Goal: Information Seeking & Learning: Learn about a topic

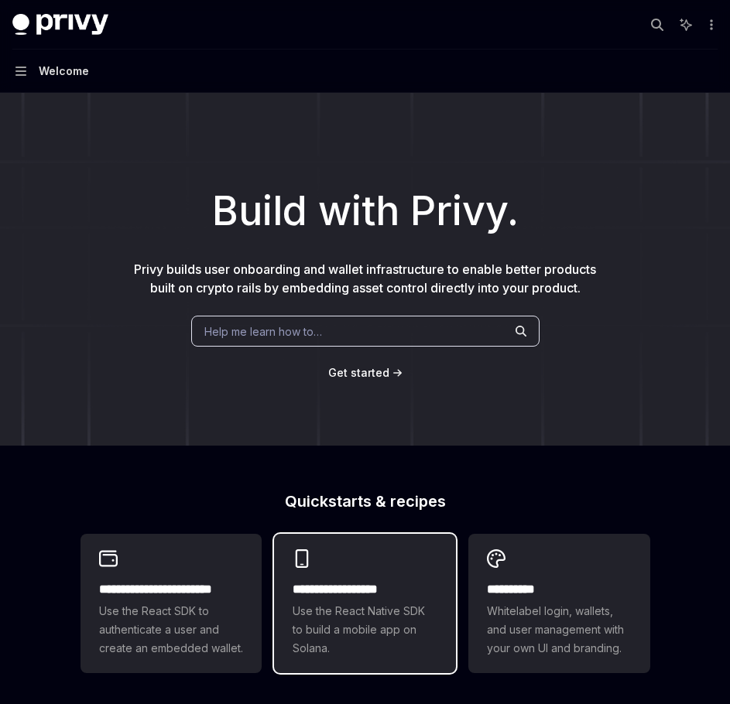
click at [347, 656] on span "Use the React Native SDK to build a mobile app on Solana." at bounding box center [364, 630] width 145 height 56
type textarea "*"
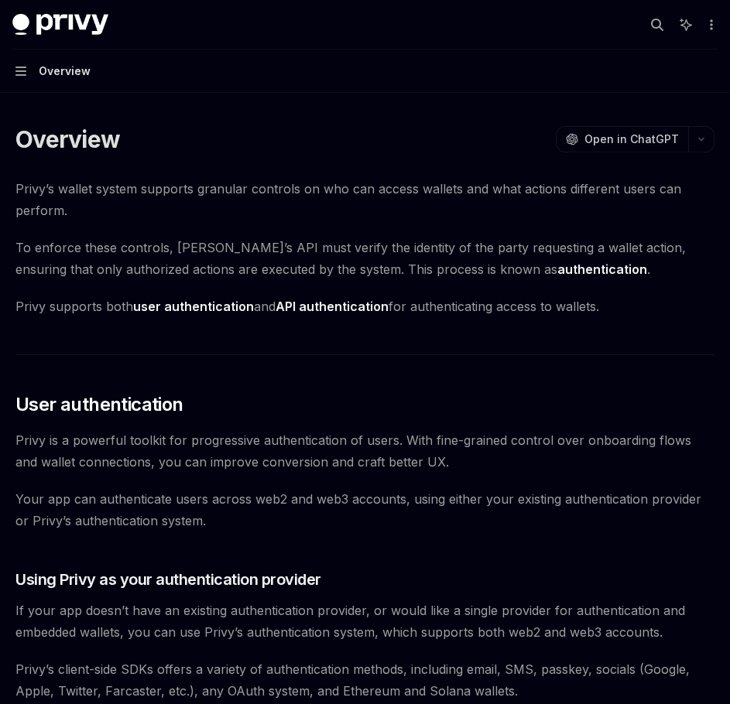
click at [23, 78] on button "Navigation Overview" at bounding box center [365, 71] width 730 height 43
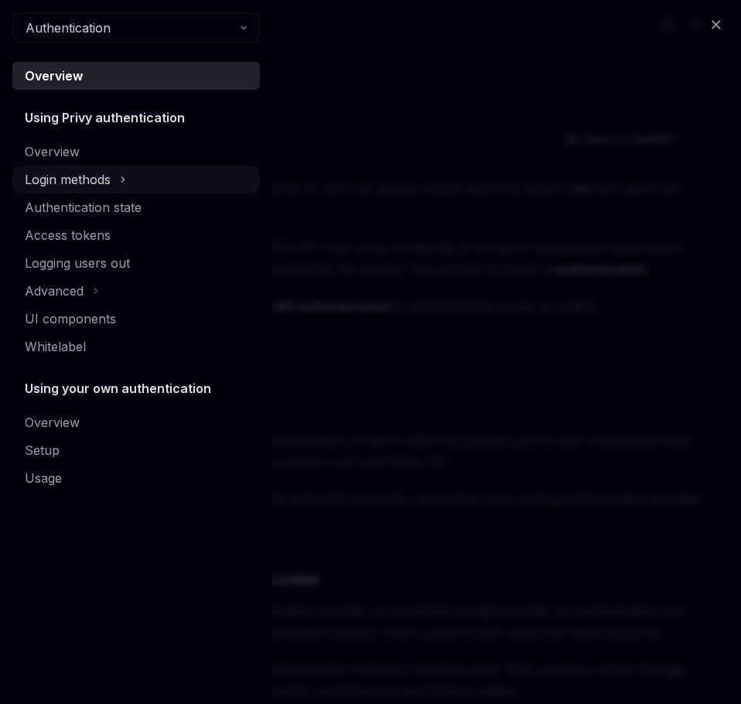
click at [105, 187] on div "Login methods" at bounding box center [68, 179] width 86 height 19
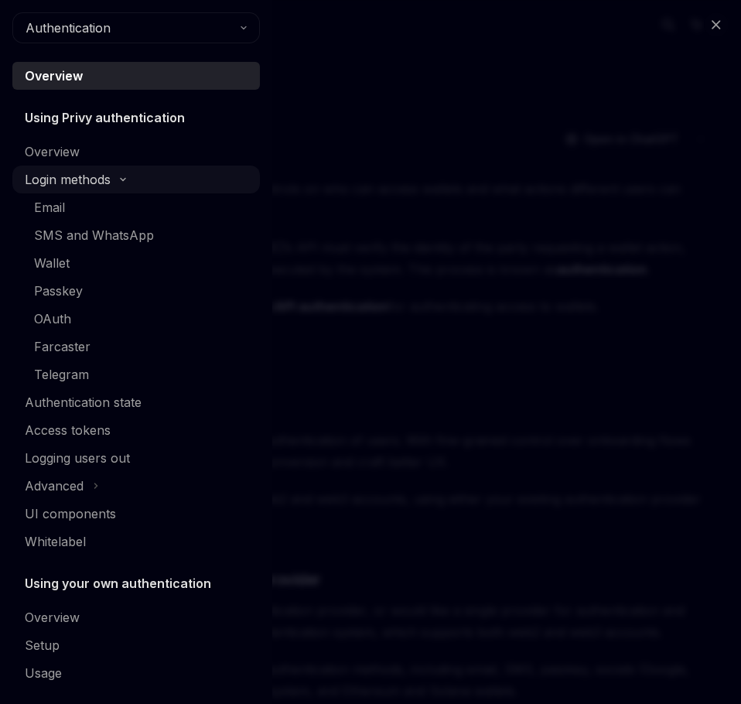
click at [108, 187] on div "Login methods" at bounding box center [68, 179] width 86 height 19
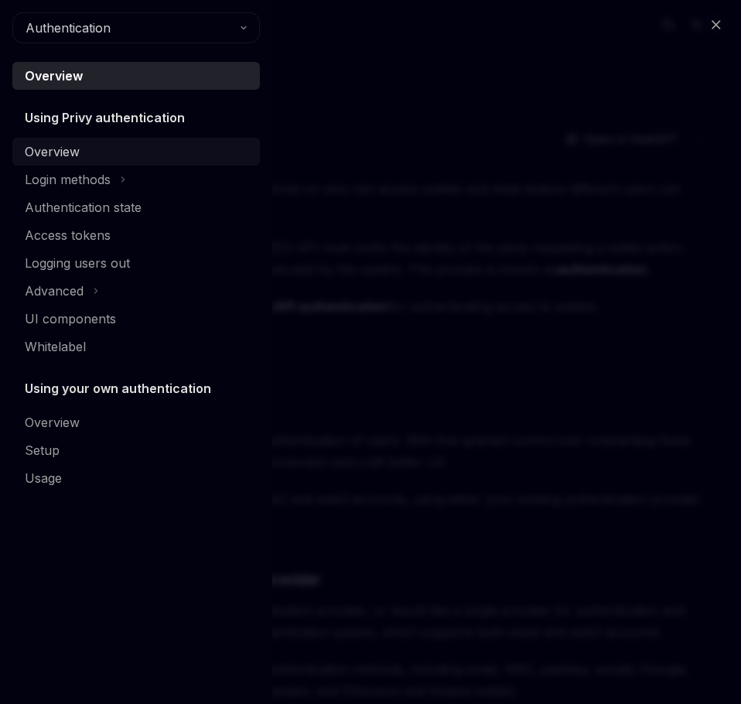
click at [62, 152] on div "Overview" at bounding box center [52, 151] width 55 height 19
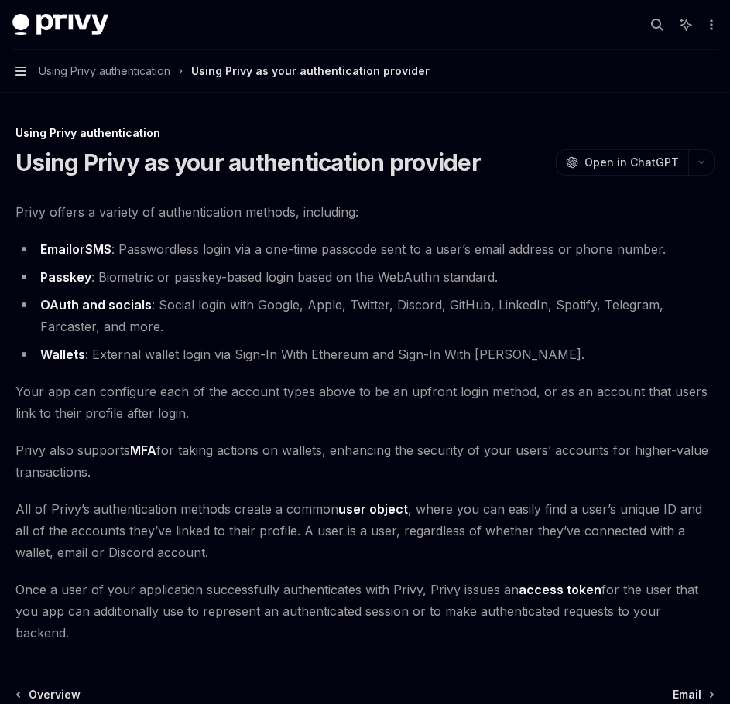
click at [18, 69] on icon "button" at bounding box center [20, 71] width 11 height 12
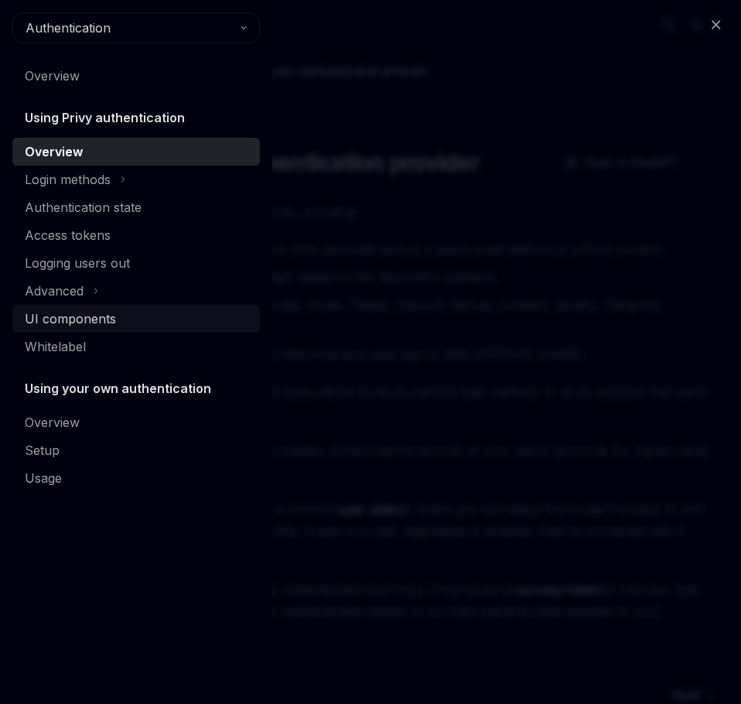
click at [87, 317] on div "UI components" at bounding box center [70, 318] width 91 height 19
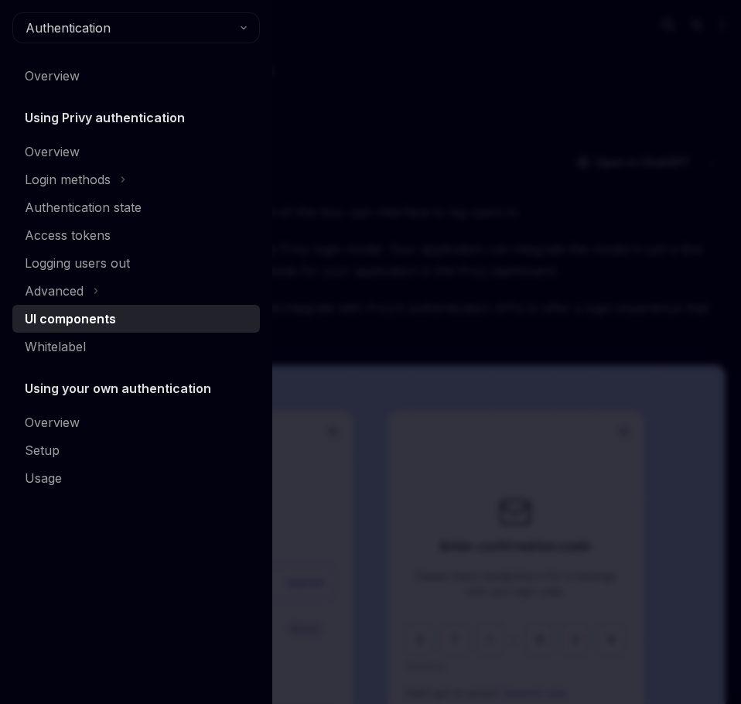
type textarea "*"
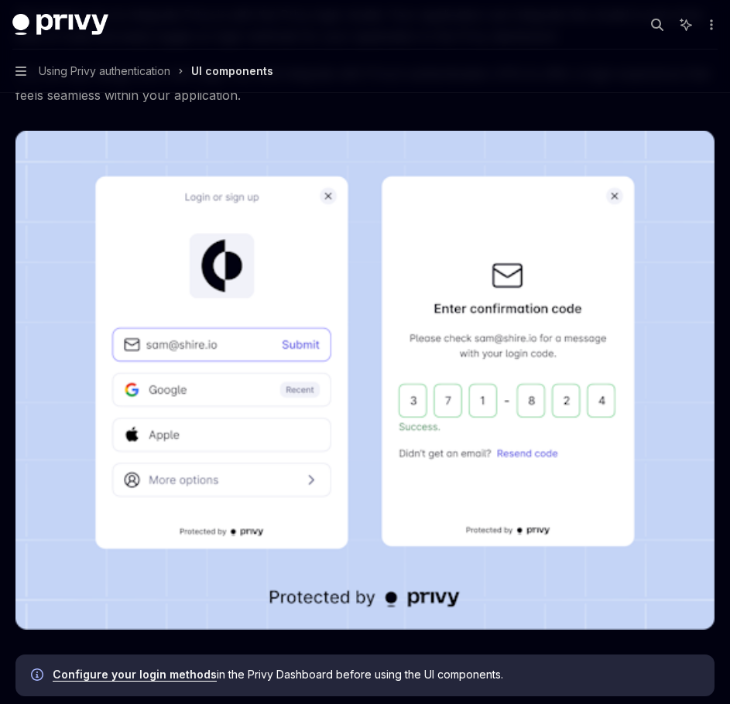
scroll to position [244, 0]
